Goal: Book appointment/travel/reservation

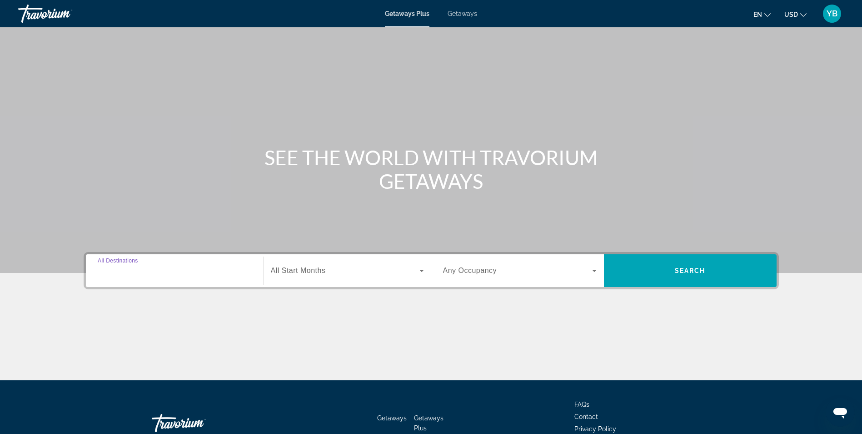
click at [153, 268] on input "Destination All Destinations" at bounding box center [175, 270] width 154 height 11
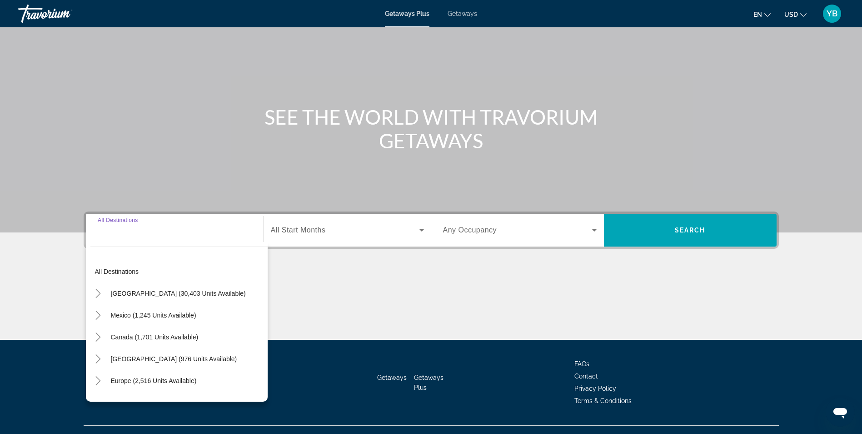
scroll to position [58, 0]
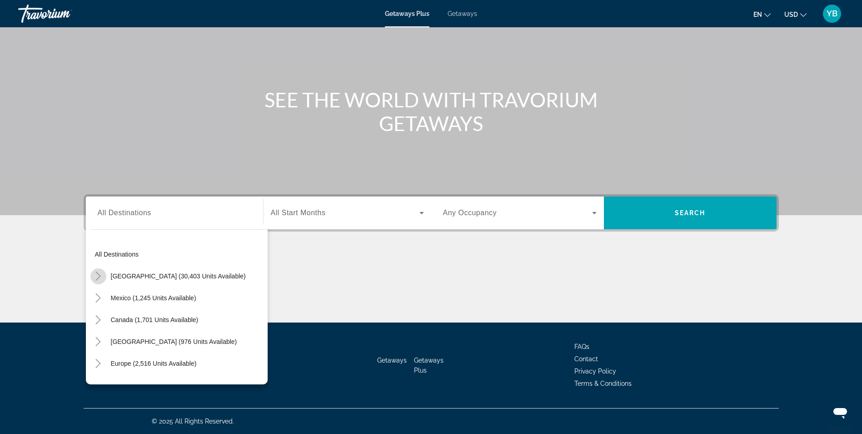
click at [99, 274] on icon "Toggle United States (30,403 units available)" at bounding box center [98, 275] width 9 height 9
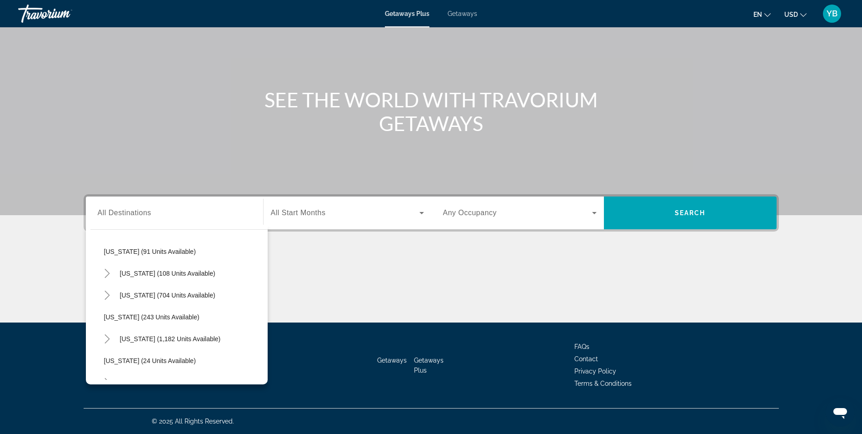
scroll to position [572, 0]
click at [126, 272] on span "[US_STATE] (243 units available)" at bounding box center [151, 271] width 95 height 7
type input "**********"
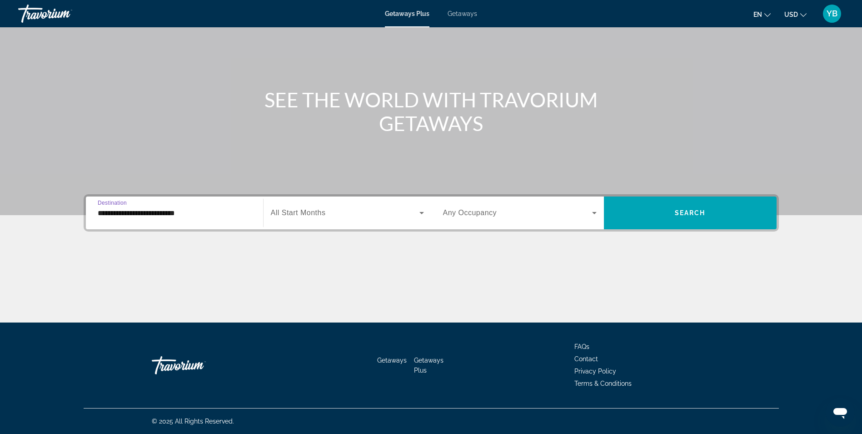
click at [323, 209] on span "All Start Months" at bounding box center [298, 213] width 55 height 8
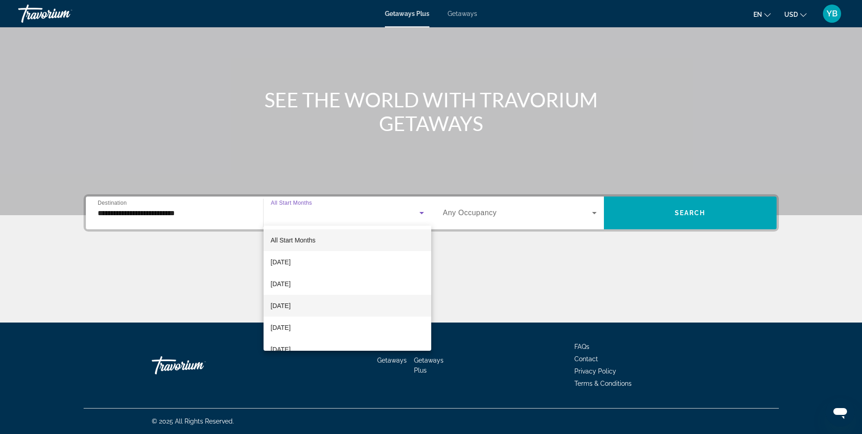
click at [291, 301] on span "[DATE]" at bounding box center [281, 305] width 20 height 11
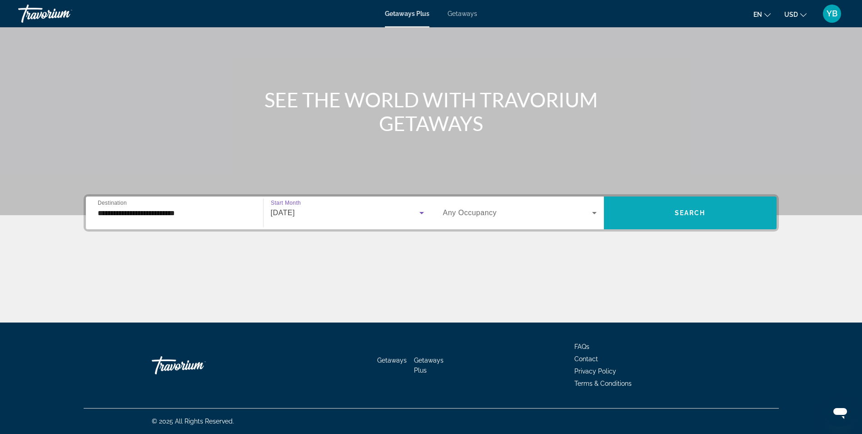
click at [657, 211] on span "Search widget" at bounding box center [690, 213] width 173 height 22
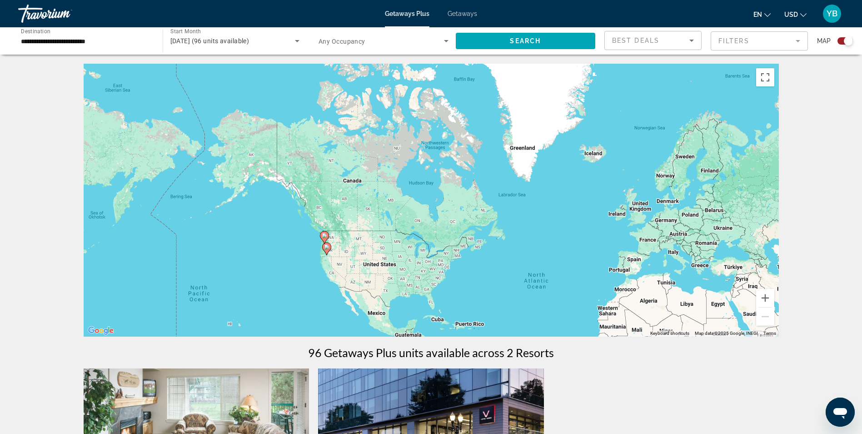
drag, startPoint x: 188, startPoint y: 168, endPoint x: 322, endPoint y: 264, distance: 164.9
click at [322, 264] on div "To activate drag with keyboard, press Alt + Enter. Once in keyboard drag state,…" at bounding box center [431, 200] width 695 height 273
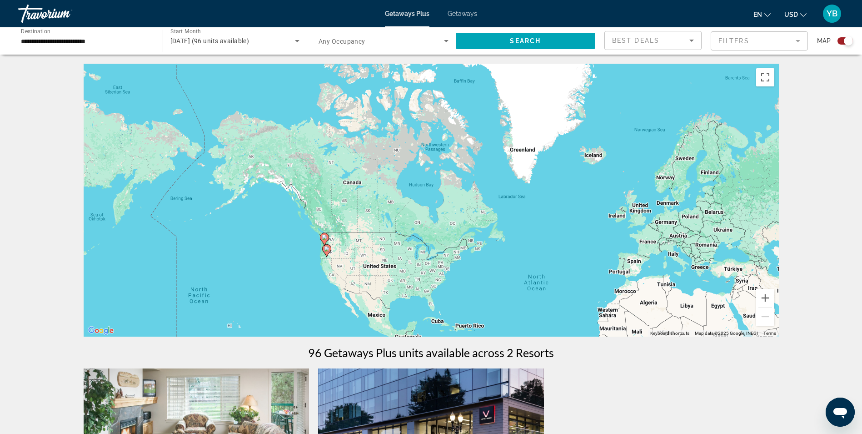
click at [336, 280] on div "To activate drag with keyboard, press Alt + Enter. Once in keyboard drag state,…" at bounding box center [431, 200] width 695 height 273
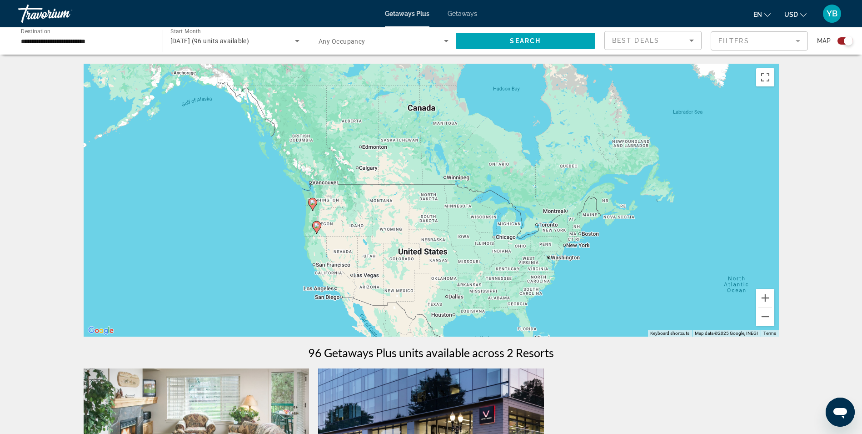
click at [313, 260] on div "To activate drag with keyboard, press Alt + Enter. Once in keyboard drag state,…" at bounding box center [431, 200] width 695 height 273
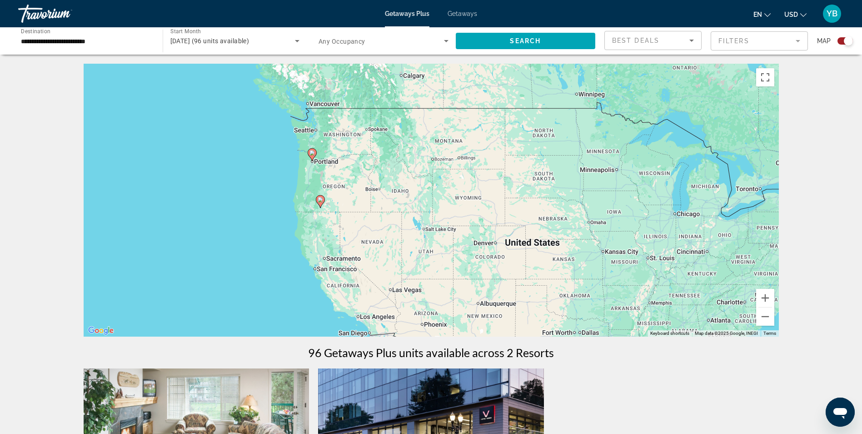
click at [297, 220] on div "To activate drag with keyboard, press Alt + Enter. Once in keyboard drag state,…" at bounding box center [431, 200] width 695 height 273
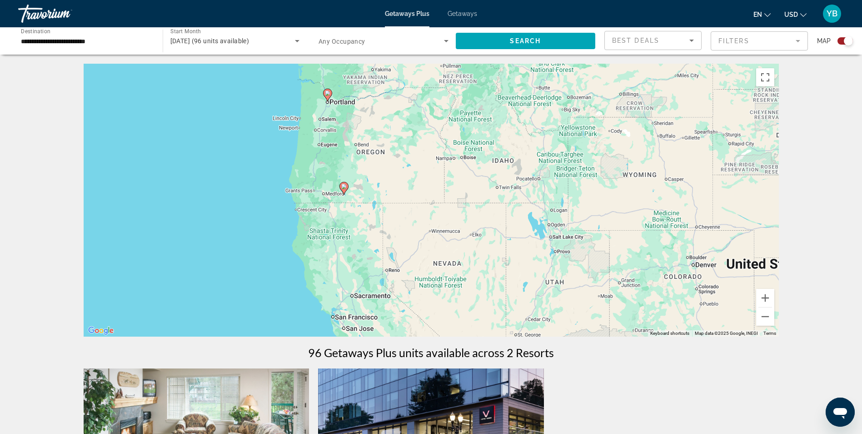
click at [323, 165] on div "To activate drag with keyboard, press Alt + Enter. Once in keyboard drag state,…" at bounding box center [431, 200] width 695 height 273
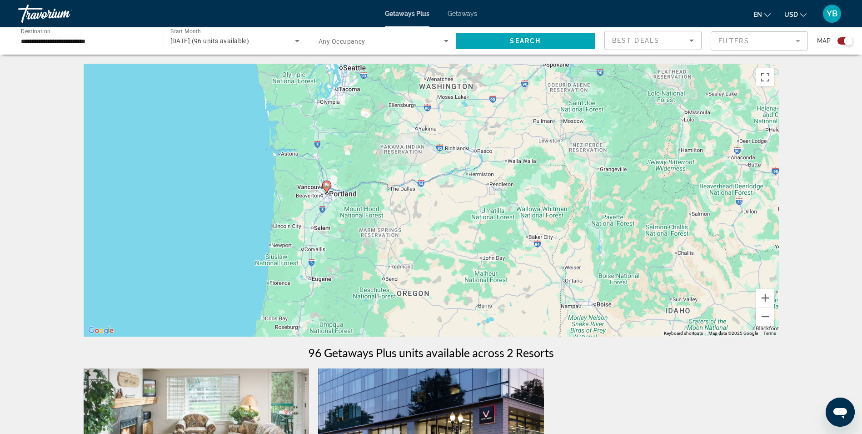
drag, startPoint x: 234, startPoint y: 163, endPoint x: 229, endPoint y: 319, distance: 155.9
click at [229, 319] on div "To activate drag with keyboard, press Alt + Enter. Once in keyboard drag state,…" at bounding box center [431, 200] width 695 height 273
click at [344, 215] on div "To activate drag with keyboard, press Alt + Enter. Once in keyboard drag state,…" at bounding box center [431, 200] width 695 height 273
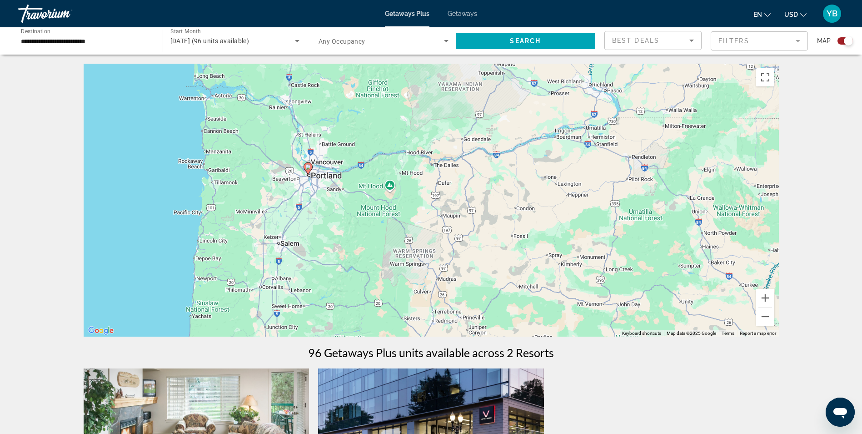
click at [329, 190] on div "To activate drag with keyboard, press Alt + Enter. Once in keyboard drag state,…" at bounding box center [431, 200] width 695 height 273
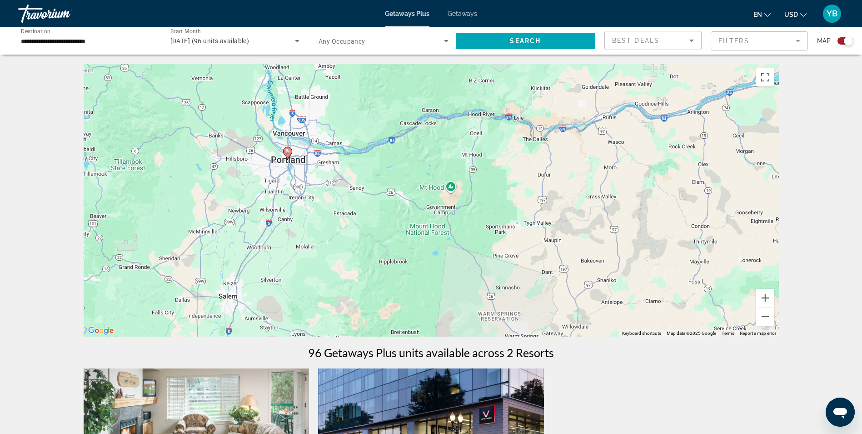
click at [316, 168] on div "To activate drag with keyboard, press Alt + Enter. Once in keyboard drag state,…" at bounding box center [431, 200] width 695 height 273
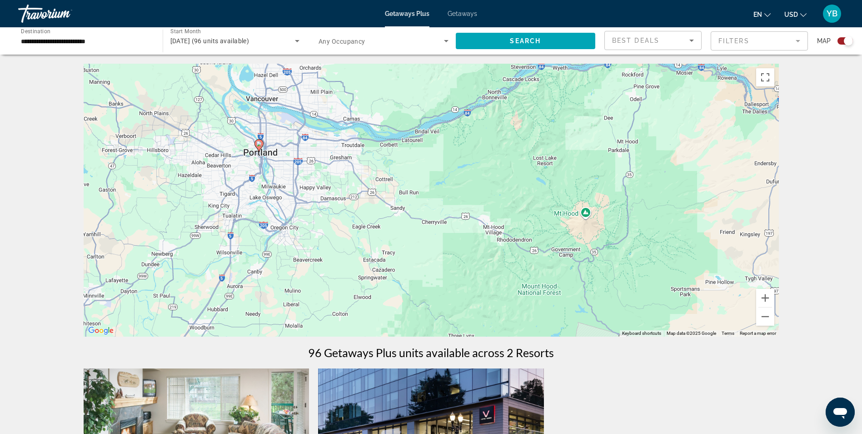
click at [295, 155] on div "To activate drag with keyboard, press Alt + Enter. Once in keyboard drag state,…" at bounding box center [431, 200] width 695 height 273
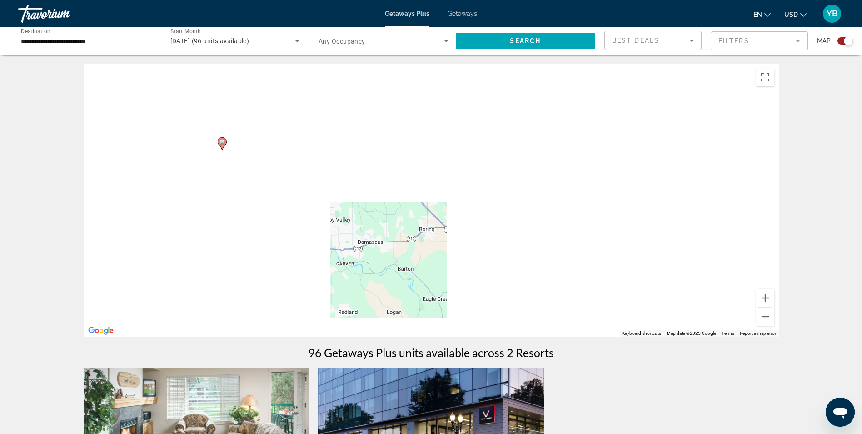
click at [247, 145] on div "To activate drag with keyboard, press Alt + Enter. Once in keyboard drag state,…" at bounding box center [431, 200] width 695 height 273
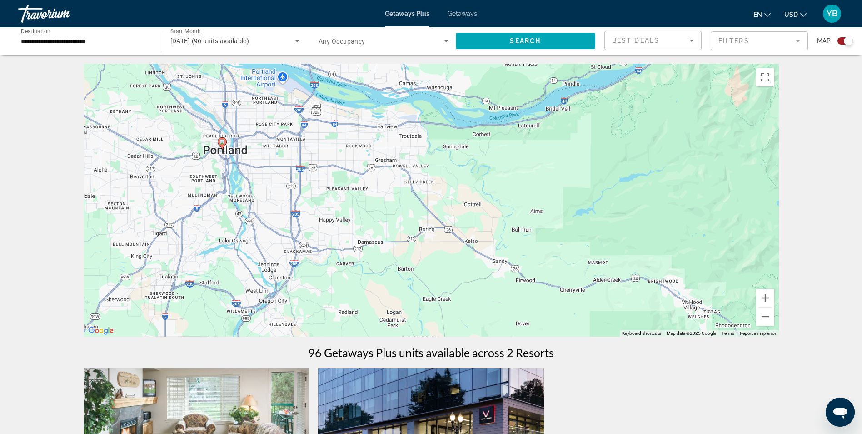
click at [247, 145] on div "To activate drag with keyboard, press Alt + Enter. Once in keyboard drag state,…" at bounding box center [431, 200] width 695 height 273
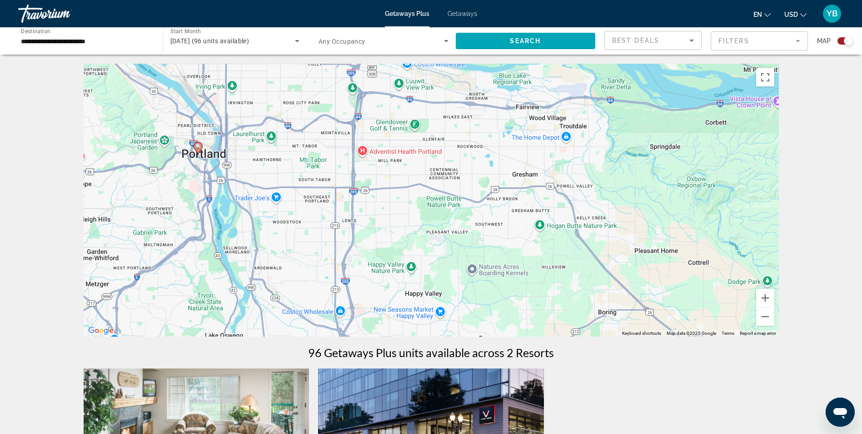
click at [227, 161] on div "To activate drag with keyboard, press Alt + Enter. Once in keyboard drag state,…" at bounding box center [431, 200] width 695 height 273
click at [227, 162] on div "To activate drag with keyboard, press Alt + Enter. Once in keyboard drag state,…" at bounding box center [431, 200] width 695 height 273
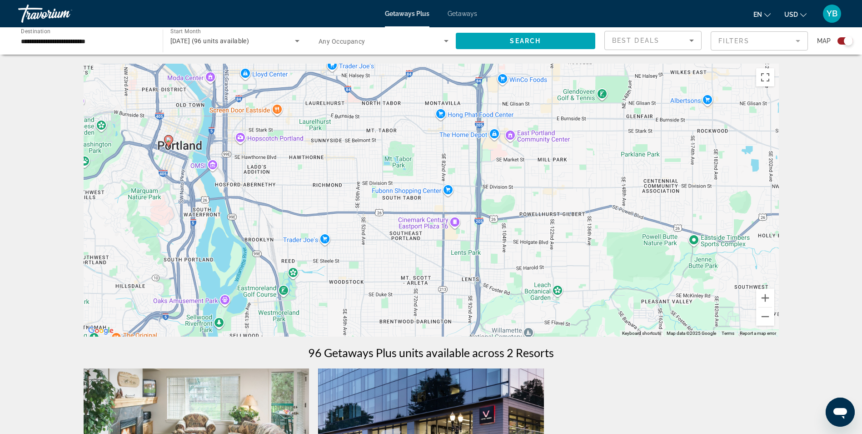
click at [200, 163] on div "To activate drag with keyboard, press Alt + Enter. Once in keyboard drag state,…" at bounding box center [431, 200] width 695 height 273
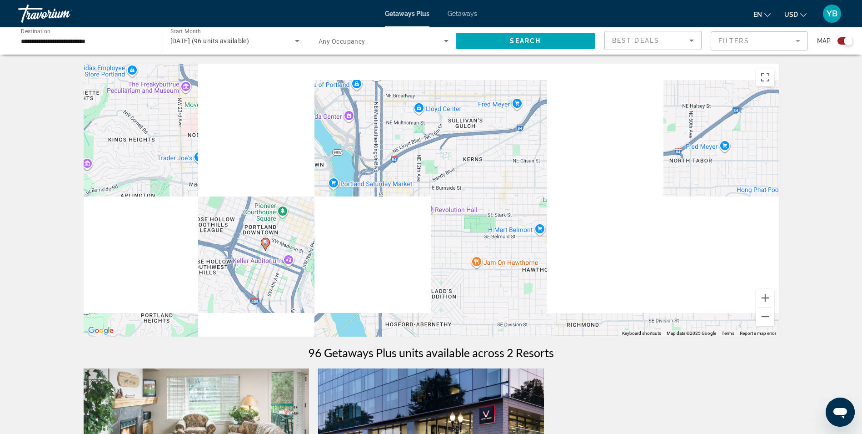
drag, startPoint x: 181, startPoint y: 137, endPoint x: 313, endPoint y: 259, distance: 179.8
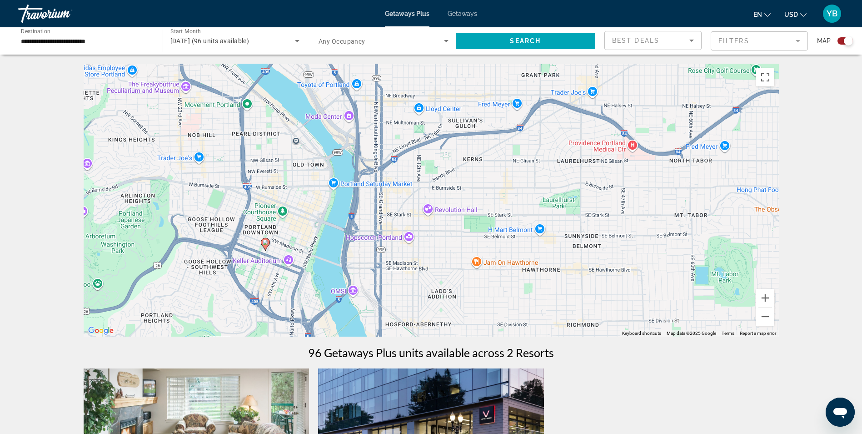
click at [313, 259] on div "To activate drag with keyboard, press Alt + Enter. Once in keyboard drag state,…" at bounding box center [431, 200] width 695 height 273
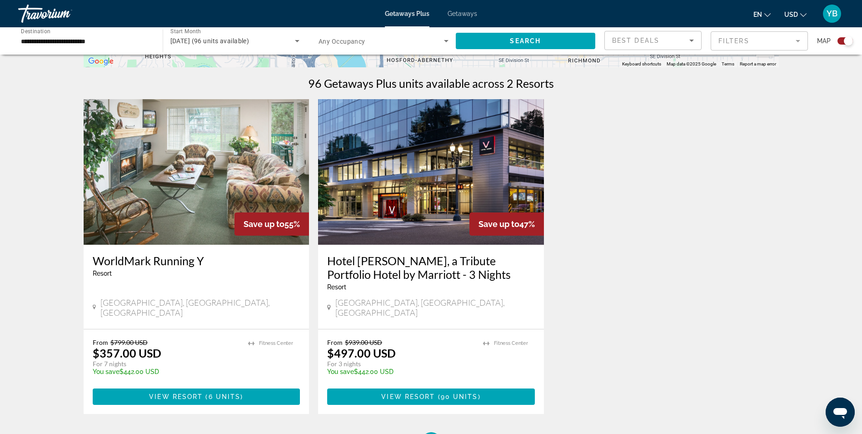
scroll to position [273, 0]
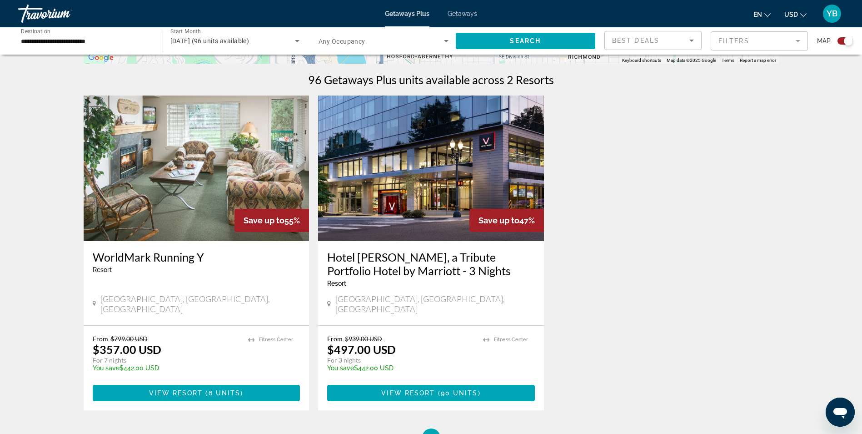
click at [231, 175] on img "Main content" at bounding box center [197, 167] width 226 height 145
